Goal: Information Seeking & Learning: Learn about a topic

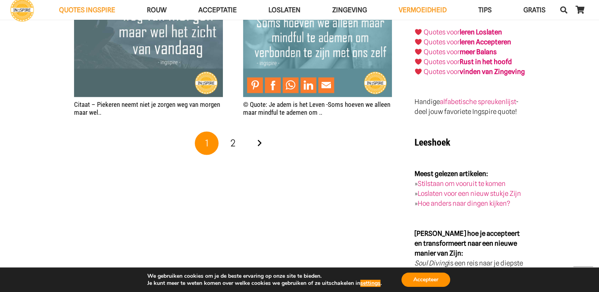
scroll to position [1347, 0]
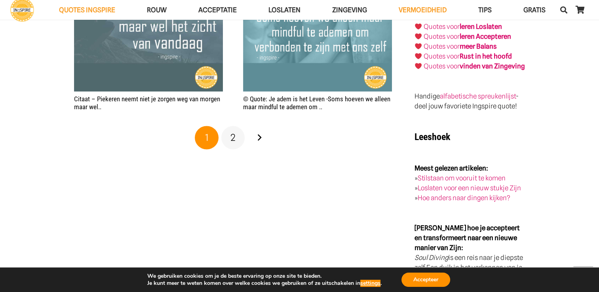
click at [238, 140] on link "2" at bounding box center [233, 138] width 24 height 24
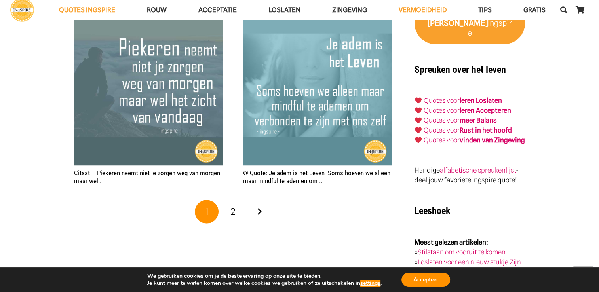
scroll to position [1267, 0]
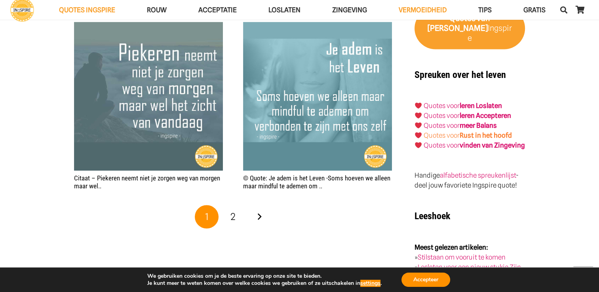
click at [505, 131] on strong "Rust in het hoofd" at bounding box center [486, 135] width 52 height 8
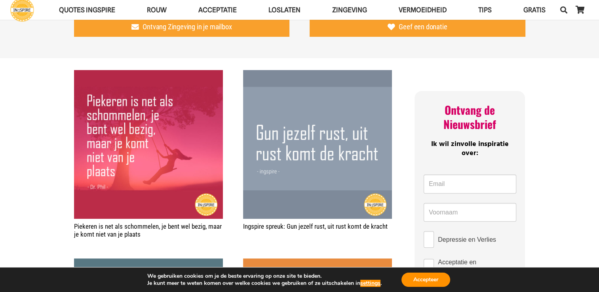
scroll to position [277, 0]
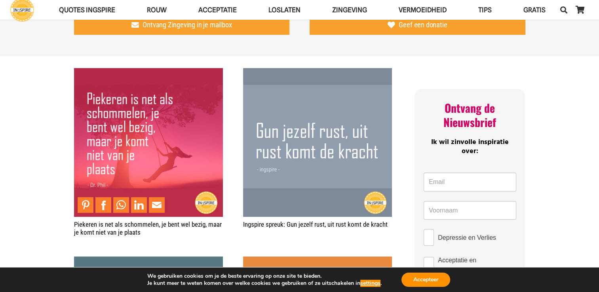
click at [135, 173] on img "Piekeren is net als schommelen, je bent wel bezig, maar je komt niet van je pla…" at bounding box center [148, 142] width 149 height 149
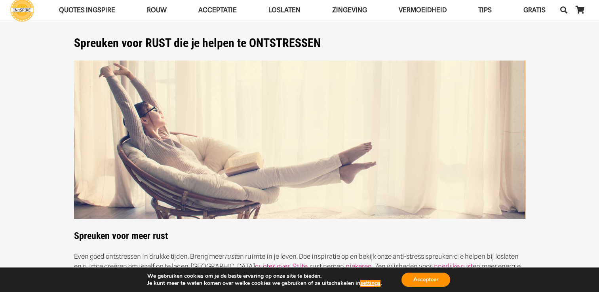
scroll to position [0, 0]
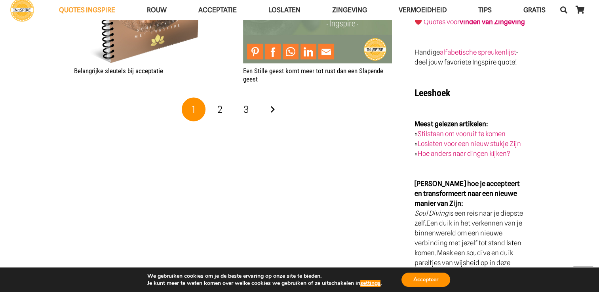
scroll to position [1465, 0]
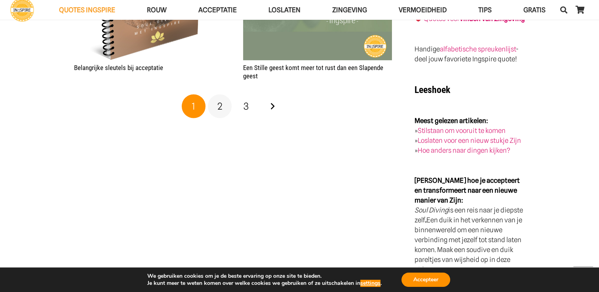
click at [219, 108] on span "2" at bounding box center [219, 105] width 5 height 11
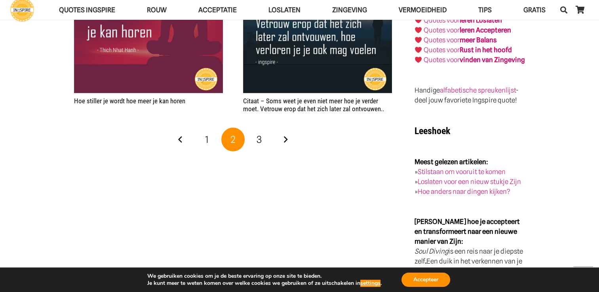
scroll to position [1426, 0]
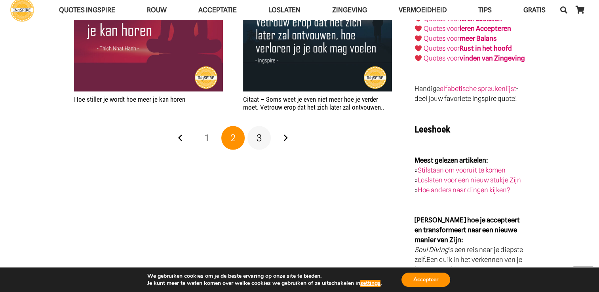
click at [255, 137] on link "3" at bounding box center [260, 138] width 24 height 24
